Goal: Information Seeking & Learning: Learn about a topic

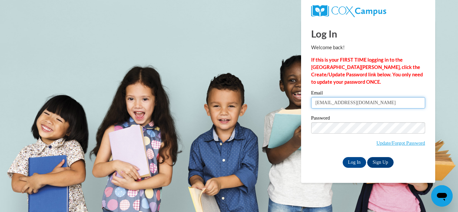
drag, startPoint x: 387, startPoint y: 106, endPoint x: 289, endPoint y: 100, distance: 98.4
click at [289, 100] on body "Log In Welcome back! If this is your FIRST TIME logging in to the NEW Cox Campu…" at bounding box center [229, 106] width 458 height 212
type input "alexisrobinson1108@gmail.com"
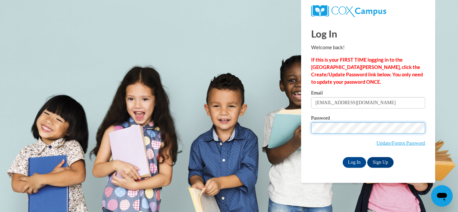
click at [300, 126] on body "Log In Welcome back! If this is your FIRST TIME logging in to the NEW Cox Campu…" at bounding box center [229, 106] width 458 height 212
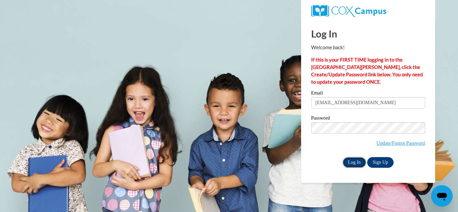
click at [359, 161] on input "Log In" at bounding box center [354, 162] width 23 height 11
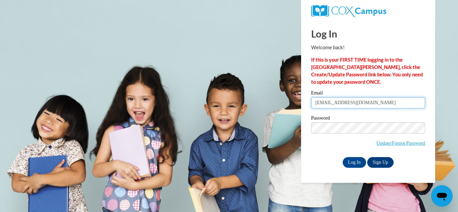
click at [342, 104] on input "pneedham412@gmail.com" at bounding box center [368, 102] width 114 height 11
click at [344, 104] on input "pneedham412@gmail.com" at bounding box center [368, 102] width 114 height 11
type input "alexisrobinson1108@gmail.com"
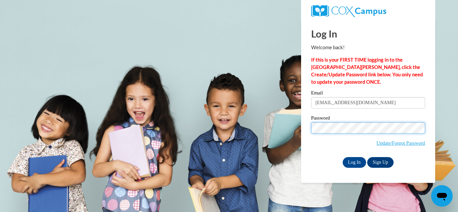
click at [343, 157] on input "Log In" at bounding box center [354, 162] width 23 height 11
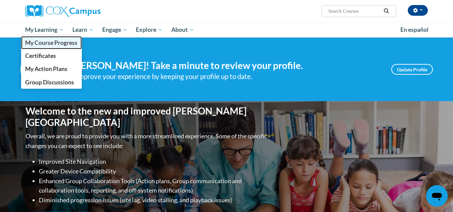
click at [53, 38] on link "My Course Progress" at bounding box center [51, 42] width 61 height 13
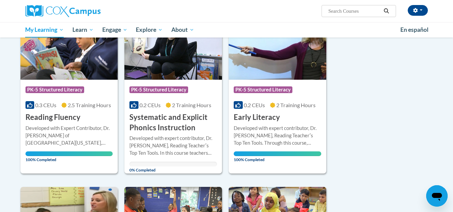
scroll to position [124, 0]
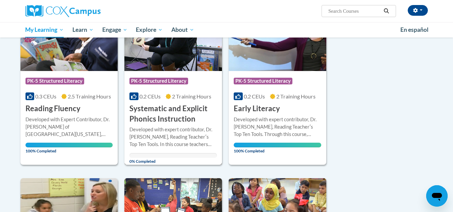
click at [183, 115] on h3 "Systematic and Explicit Phonics Instruction" at bounding box center [172, 114] width 87 height 21
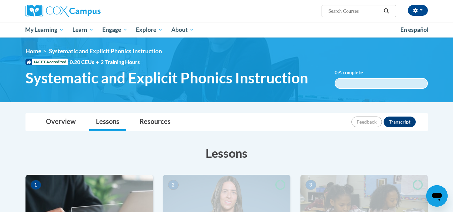
click at [183, 115] on div "Overview Lessons Resources Feedback Transcript" at bounding box center [226, 122] width 391 height 18
drag, startPoint x: 0, startPoint y: 0, endPoint x: 239, endPoint y: -29, distance: 240.4
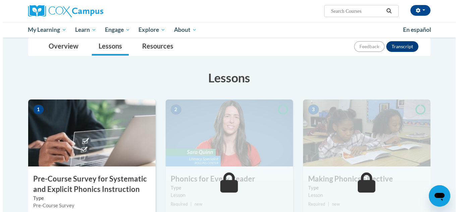
scroll to position [93, 0]
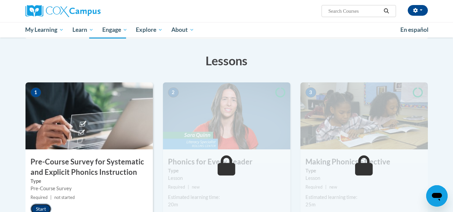
click at [35, 208] on button "Start" at bounding box center [40, 209] width 21 height 11
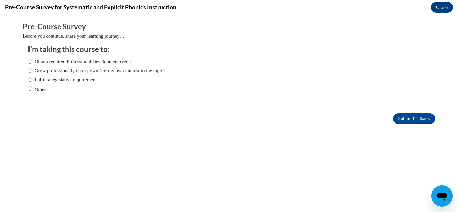
scroll to position [0, 0]
click at [70, 61] on label "Obtain required Professional Development credit." at bounding box center [80, 61] width 105 height 7
click at [32, 61] on input "Obtain required Professional Development credit." at bounding box center [30, 61] width 4 height 7
radio input "true"
click at [398, 117] on input "Submit feedback" at bounding box center [414, 118] width 42 height 11
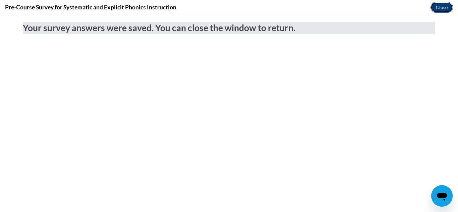
click at [441, 5] on button "Close" at bounding box center [441, 7] width 22 height 11
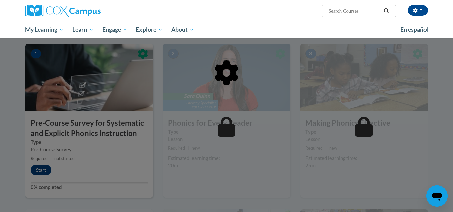
scroll to position [138, 0]
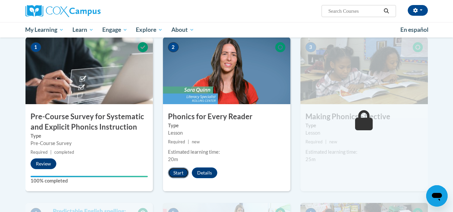
click at [176, 168] on button "Start" at bounding box center [178, 173] width 21 height 11
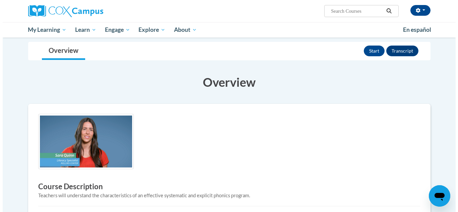
scroll to position [43, 0]
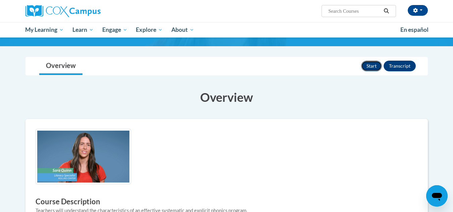
click at [368, 64] on button "Start" at bounding box center [371, 66] width 21 height 11
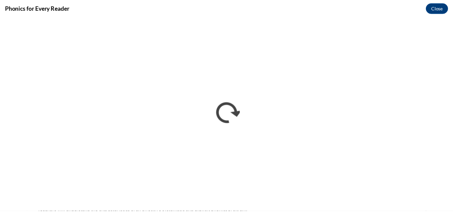
scroll to position [0, 0]
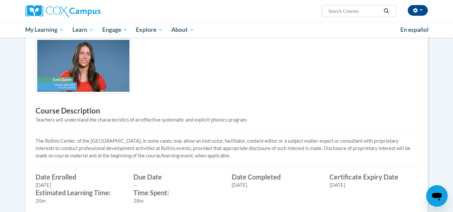
scroll to position [131, 0]
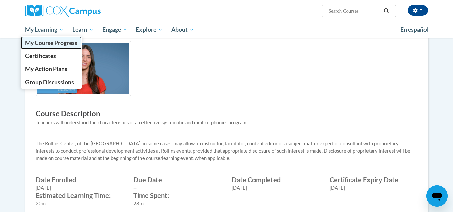
click at [43, 41] on span "My Course Progress" at bounding box center [51, 42] width 52 height 7
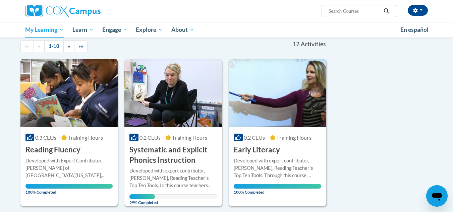
scroll to position [68, 0]
click at [169, 123] on img at bounding box center [173, 93] width 98 height 68
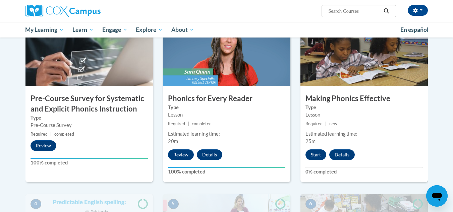
scroll to position [158, 0]
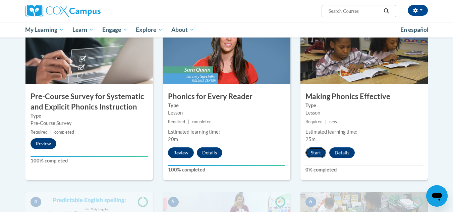
click at [317, 154] on button "Start" at bounding box center [315, 152] width 21 height 11
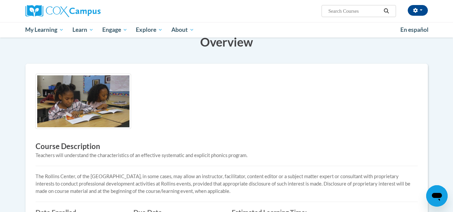
scroll to position [98, 0]
click at [91, 89] on img at bounding box center [84, 101] width 96 height 55
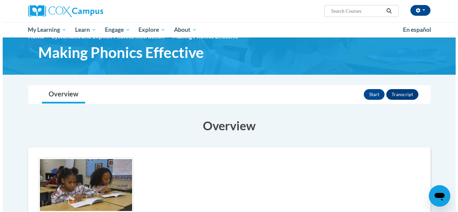
scroll to position [14, 0]
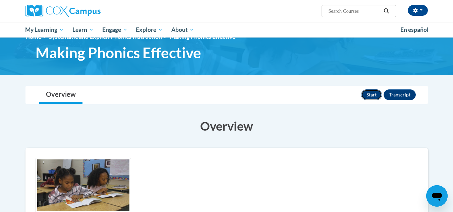
click at [366, 92] on button "Start" at bounding box center [371, 94] width 21 height 11
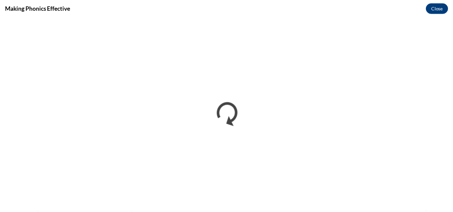
scroll to position [0, 0]
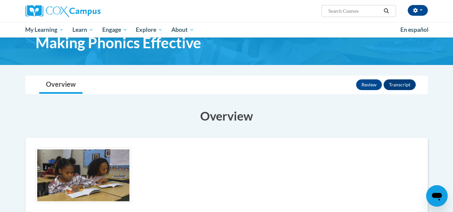
scroll to position [1, 0]
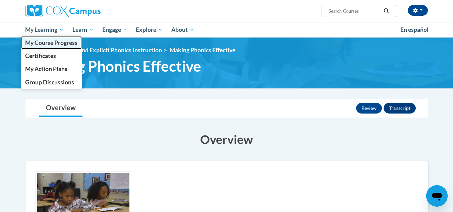
click at [49, 46] on span "My Course Progress" at bounding box center [51, 42] width 52 height 7
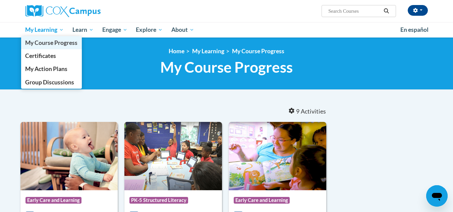
click at [44, 40] on span "My Course Progress" at bounding box center [51, 42] width 52 height 7
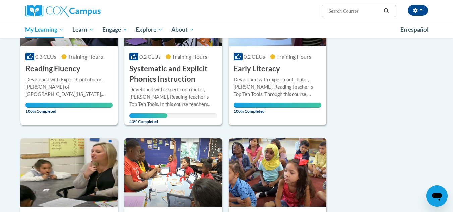
scroll to position [145, 0]
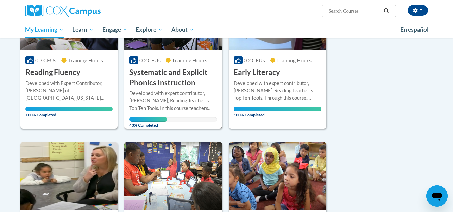
click at [165, 76] on h3 "Systematic and Explicit Phonics Instruction" at bounding box center [172, 77] width 87 height 21
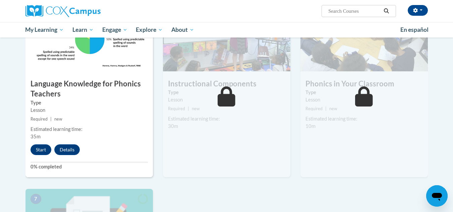
scroll to position [358, 0]
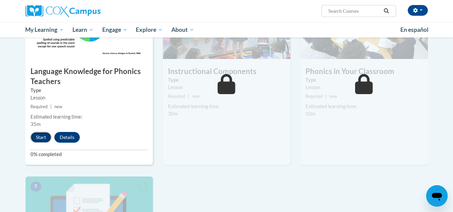
click at [41, 133] on button "Start" at bounding box center [40, 137] width 21 height 11
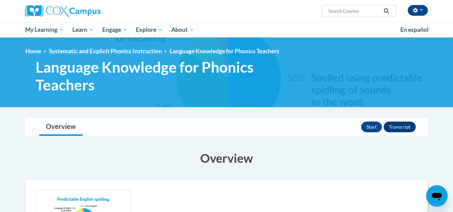
click at [364, 127] on button "Start" at bounding box center [371, 127] width 21 height 11
